Goal: Browse casually

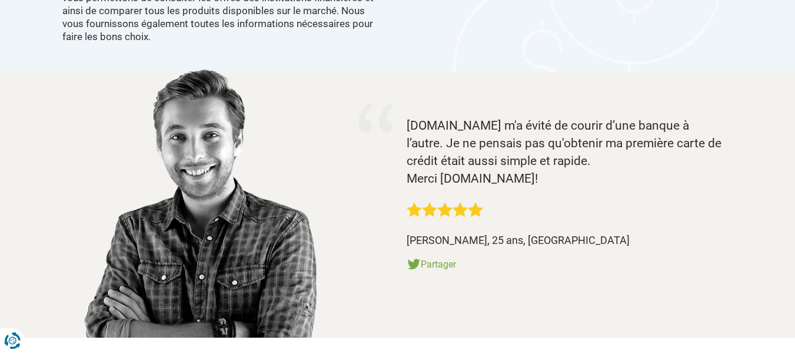
scroll to position [1295, 0]
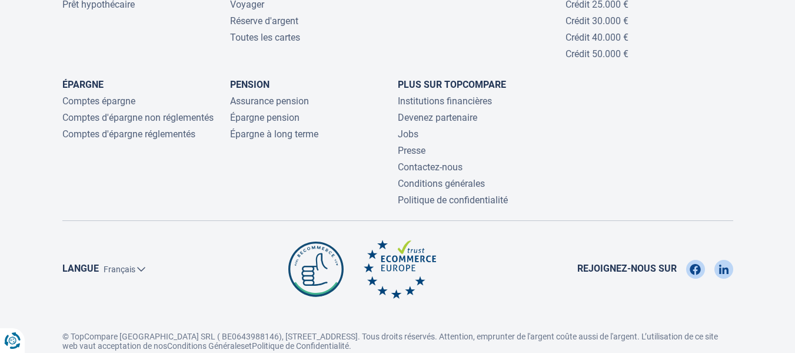
scroll to position [2742, 0]
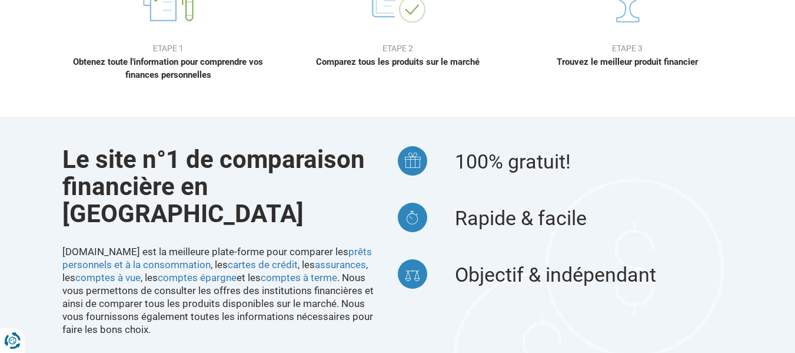
scroll to position [1118, 0]
